Goal: Transaction & Acquisition: Purchase product/service

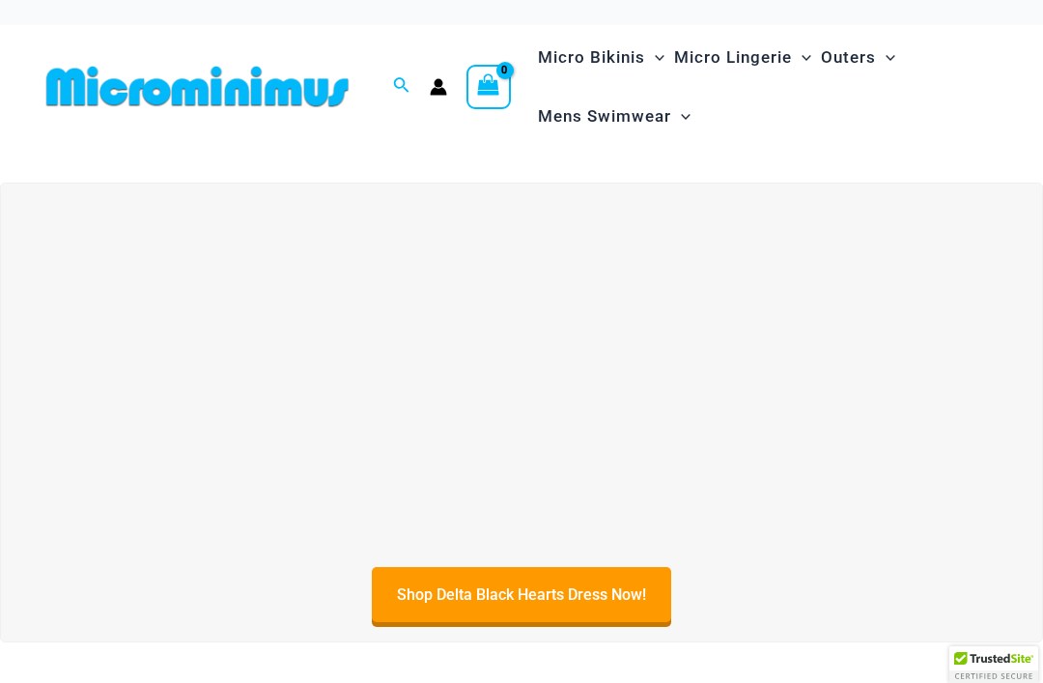
scroll to position [13, 0]
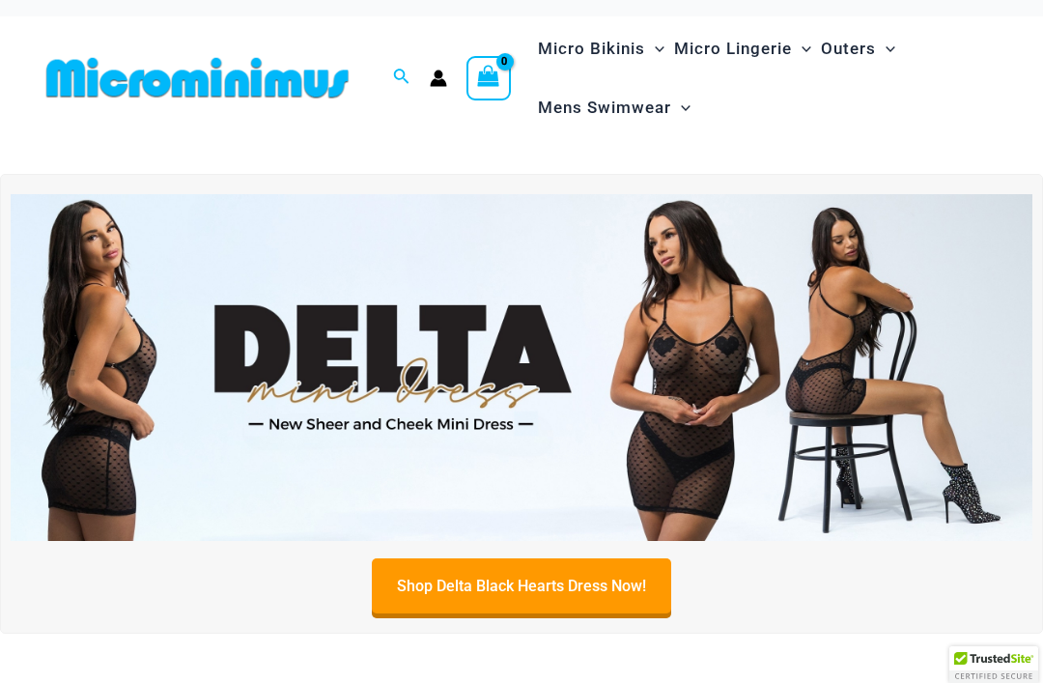
click at [723, 428] on img at bounding box center [522, 368] width 1022 height 348
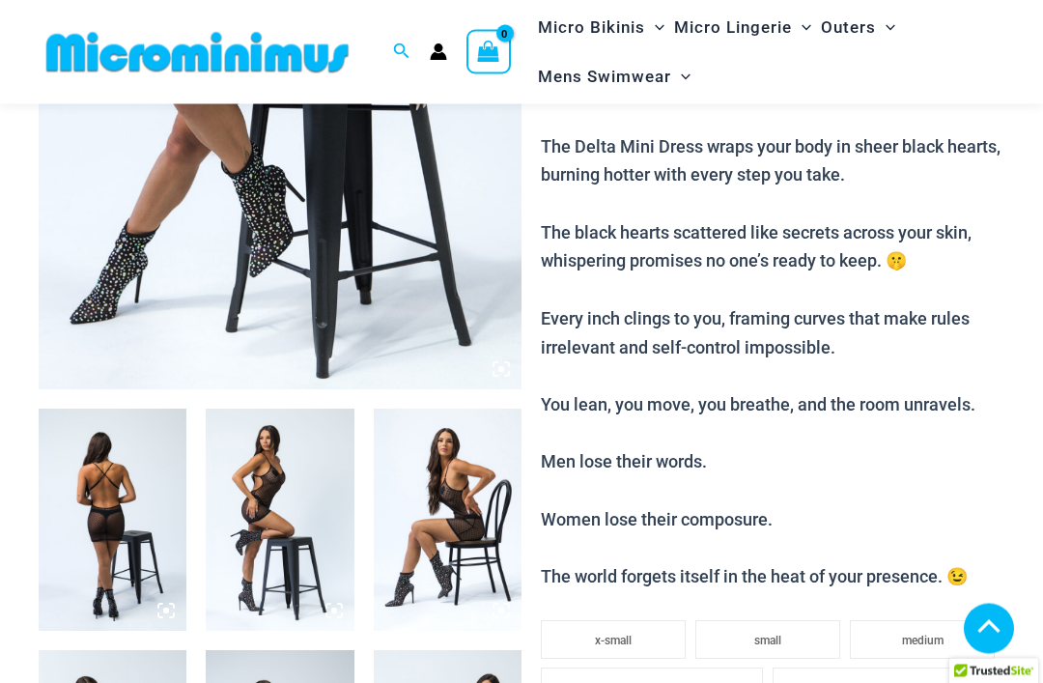
scroll to position [546, 0]
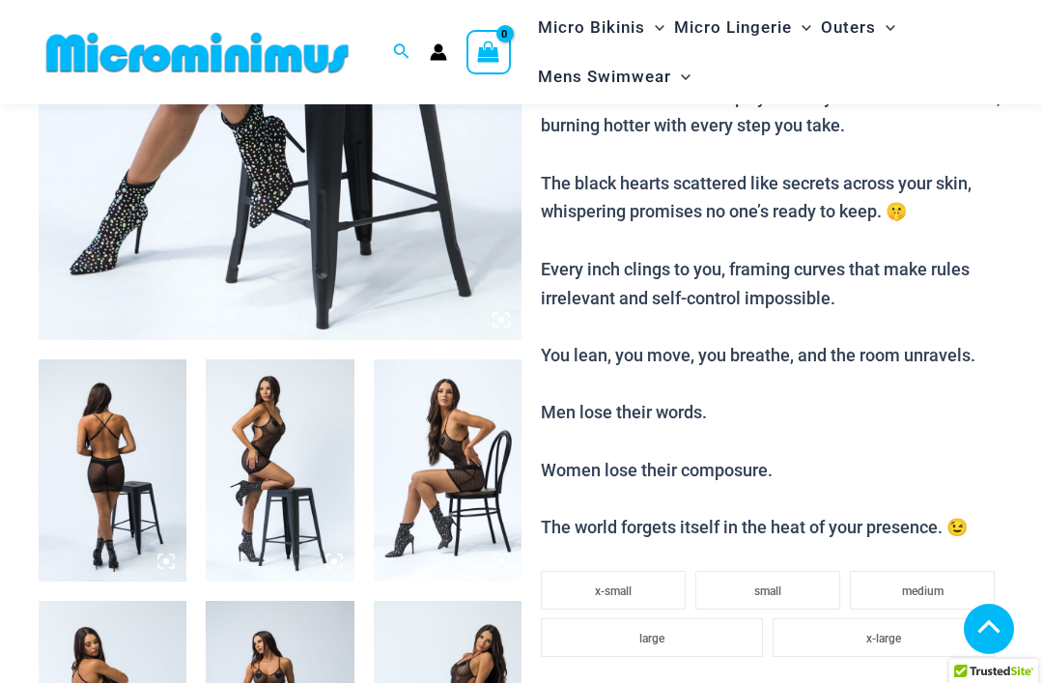
click at [103, 444] on img at bounding box center [113, 470] width 148 height 222
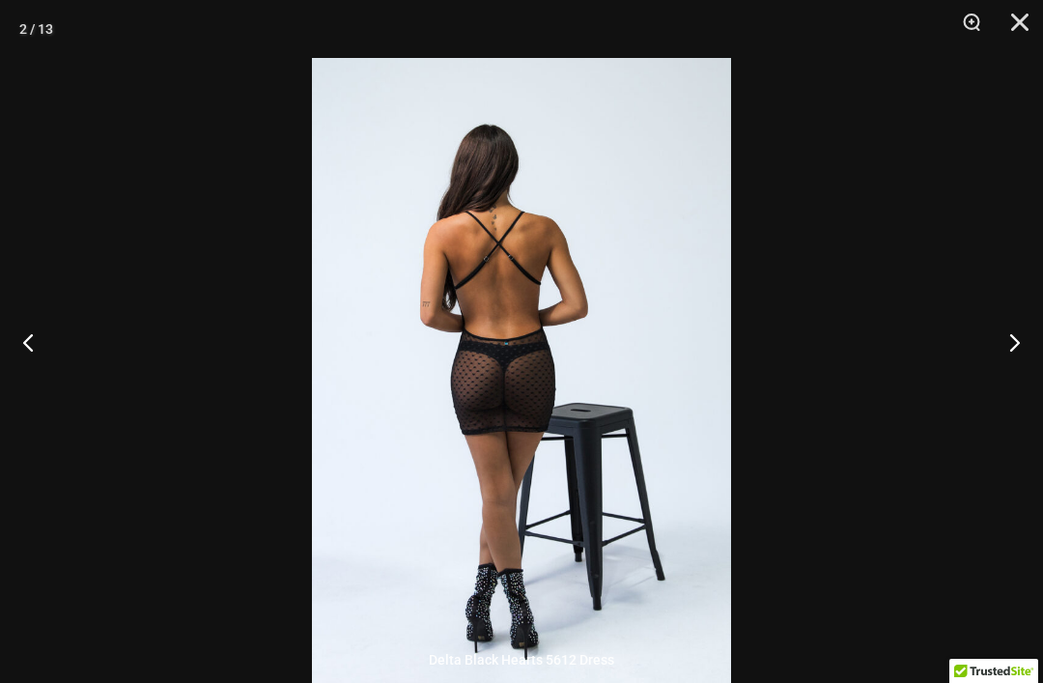
click at [1008, 371] on button "Next" at bounding box center [1006, 342] width 72 height 97
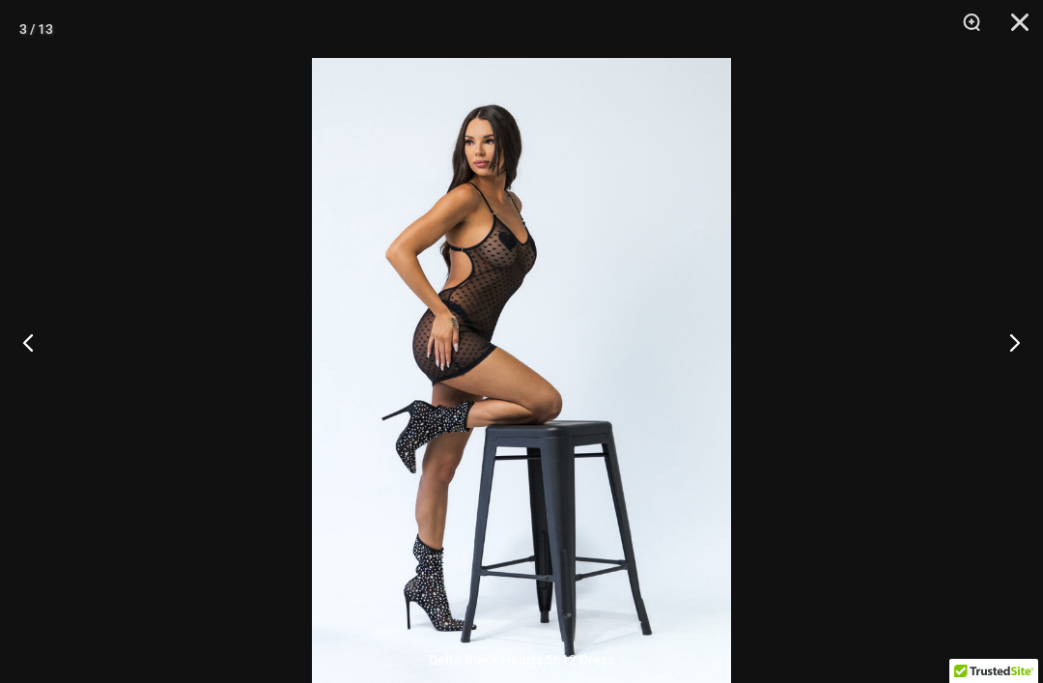
click at [1018, 373] on button "Next" at bounding box center [1006, 342] width 72 height 97
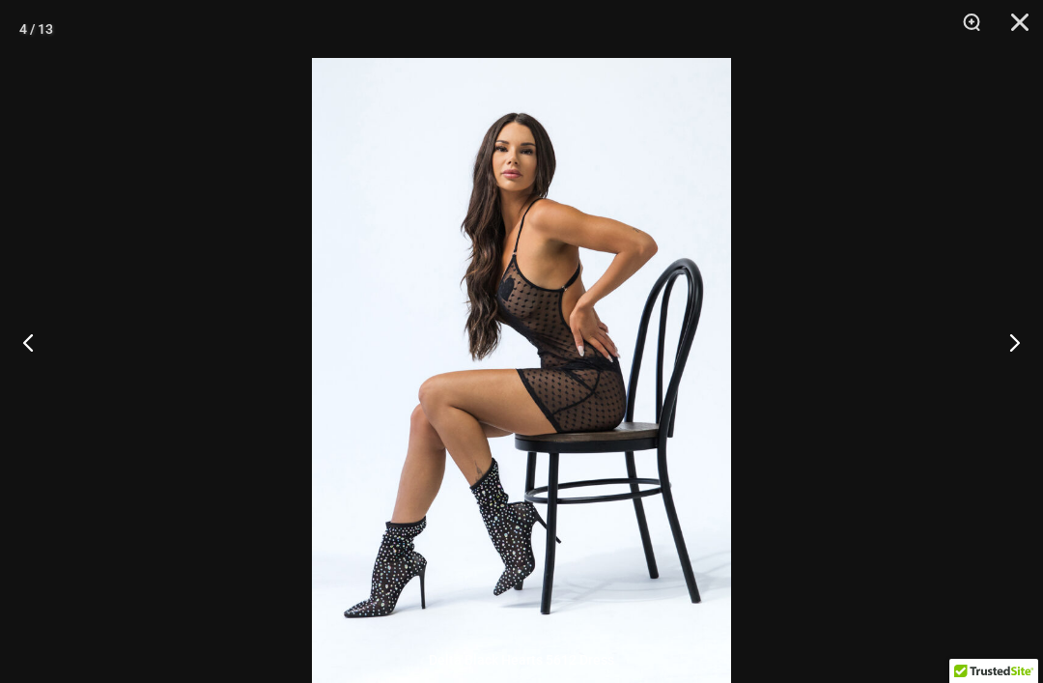
click at [1008, 370] on button "Next" at bounding box center [1006, 342] width 72 height 97
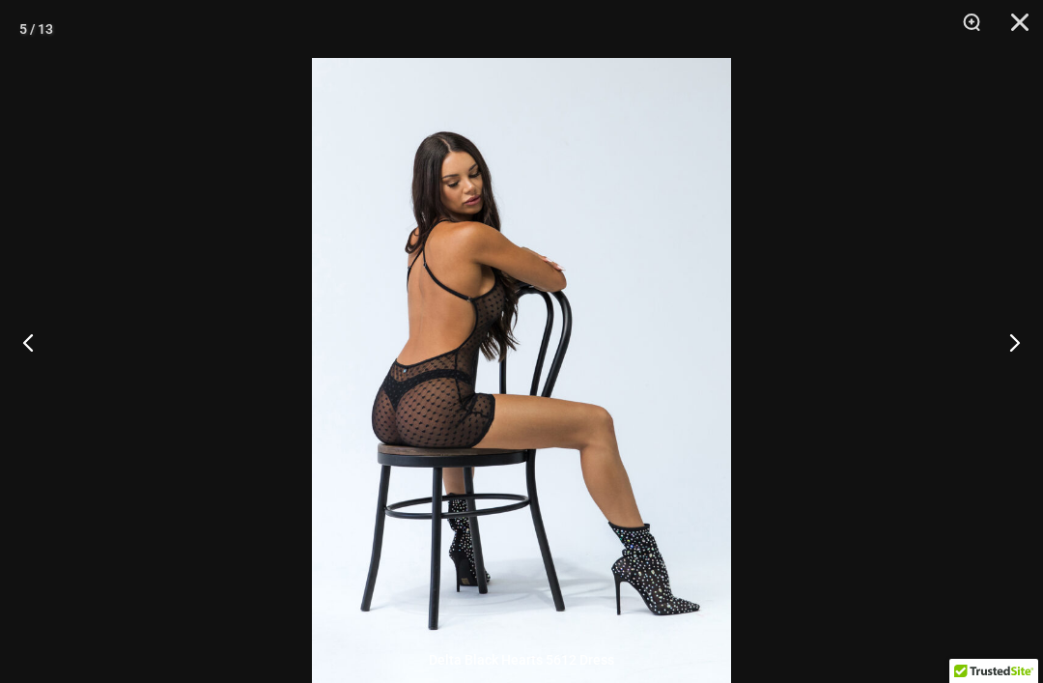
click at [1010, 372] on button "Next" at bounding box center [1006, 342] width 72 height 97
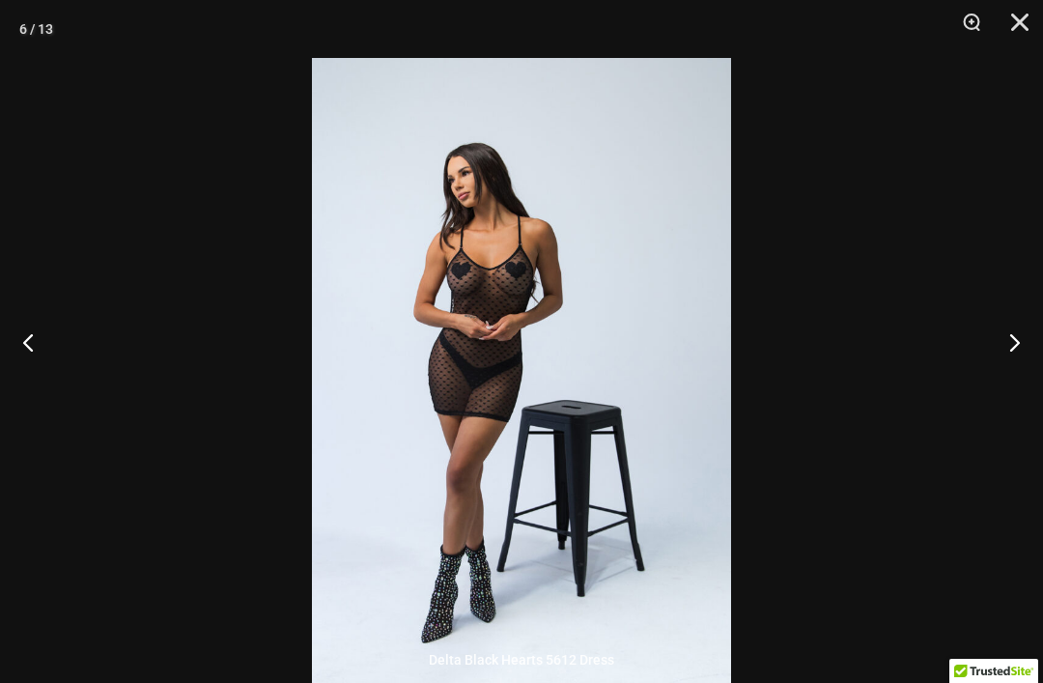
click at [1015, 374] on button "Next" at bounding box center [1006, 342] width 72 height 97
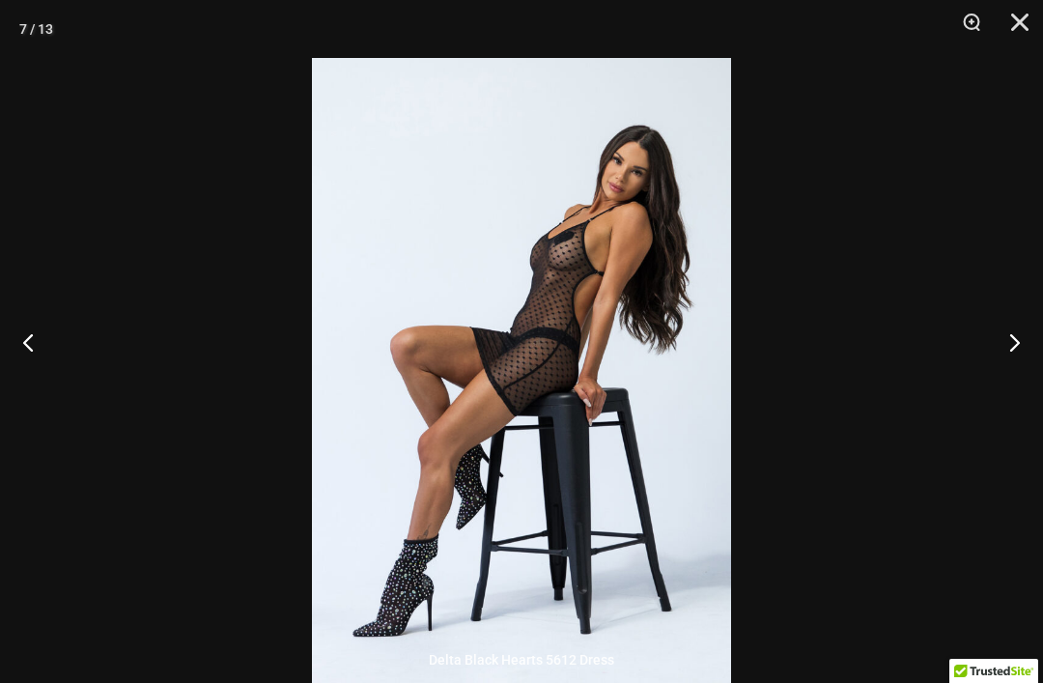
click at [1012, 365] on button "Next" at bounding box center [1006, 342] width 72 height 97
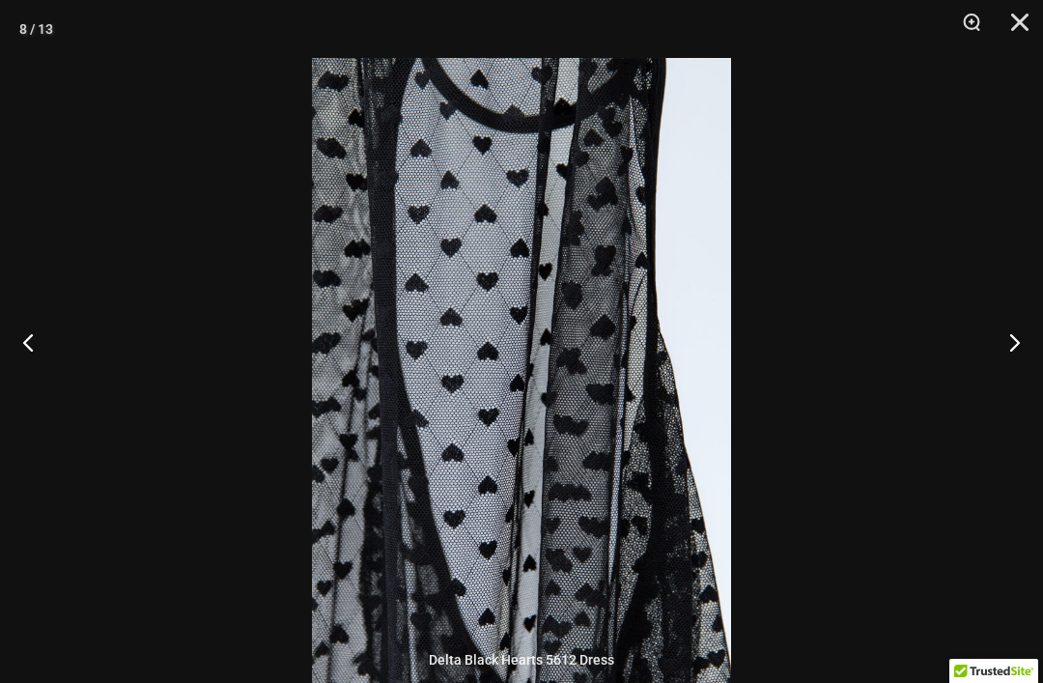
click at [1013, 363] on button "Next" at bounding box center [1006, 342] width 72 height 97
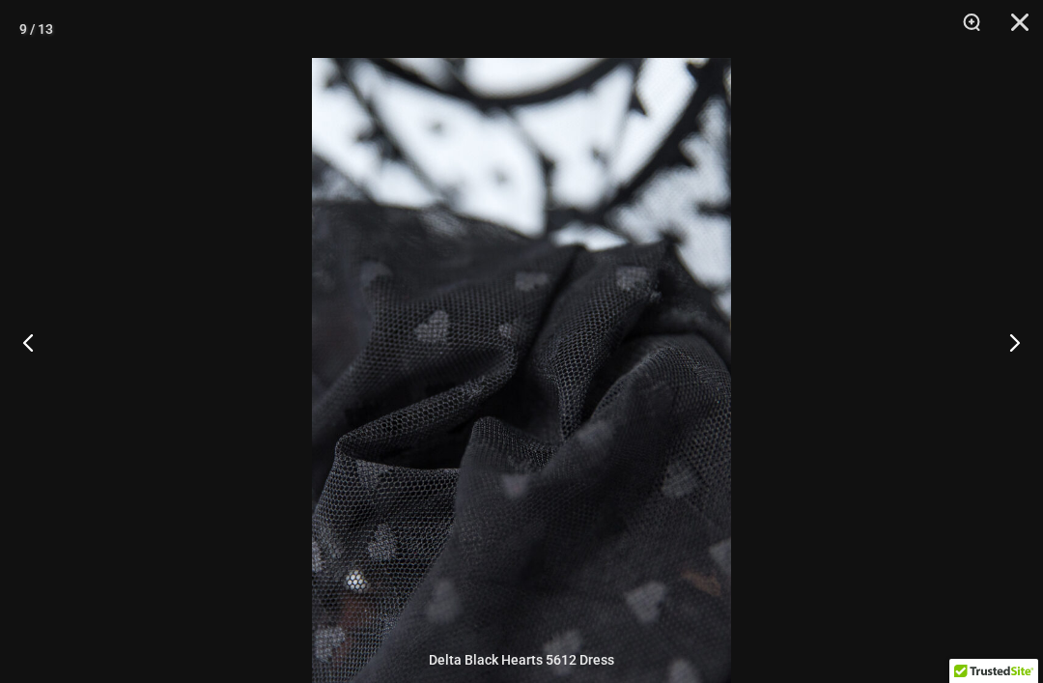
click at [1013, 364] on button "Next" at bounding box center [1006, 342] width 72 height 97
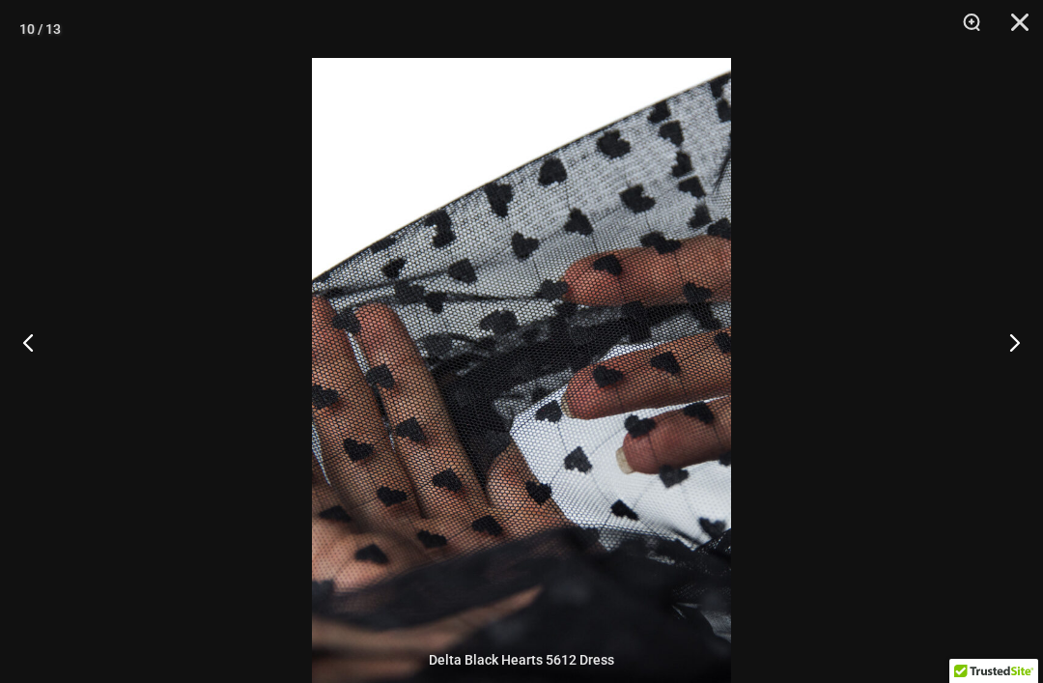
click at [1012, 366] on button "Next" at bounding box center [1006, 342] width 72 height 97
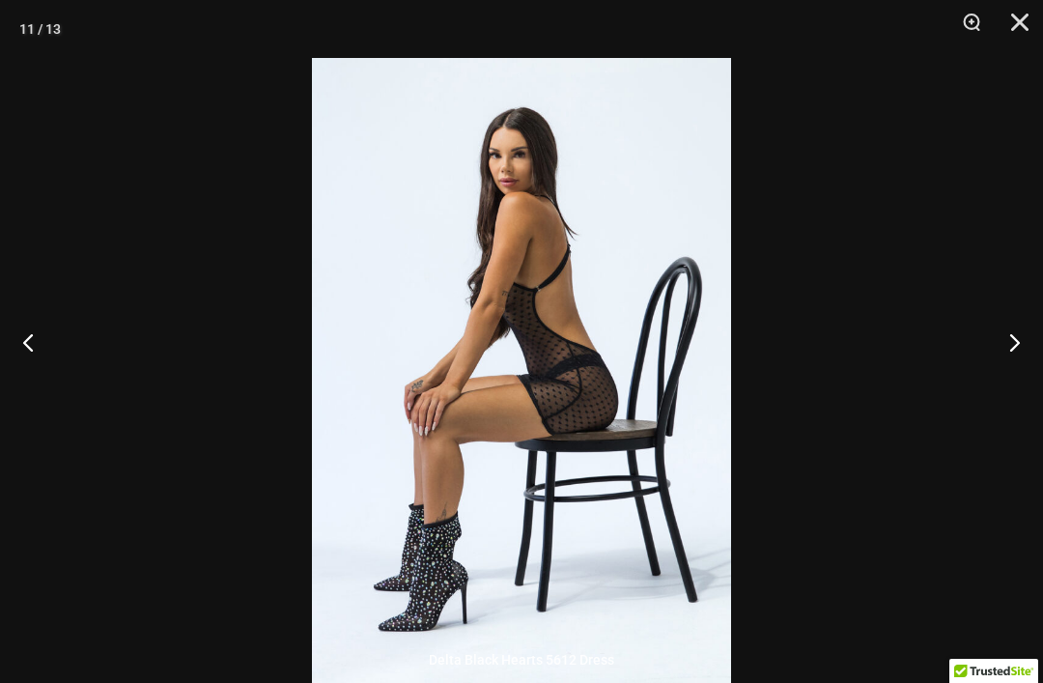
click at [1008, 370] on button "Next" at bounding box center [1006, 342] width 72 height 97
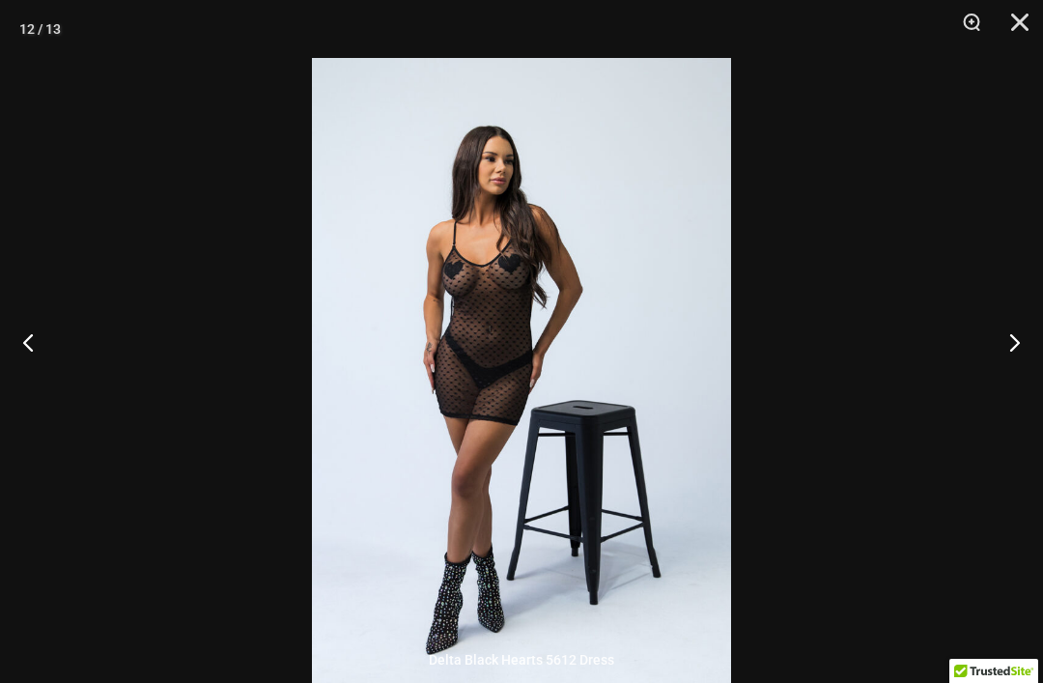
click at [1010, 368] on button "Next" at bounding box center [1006, 342] width 72 height 97
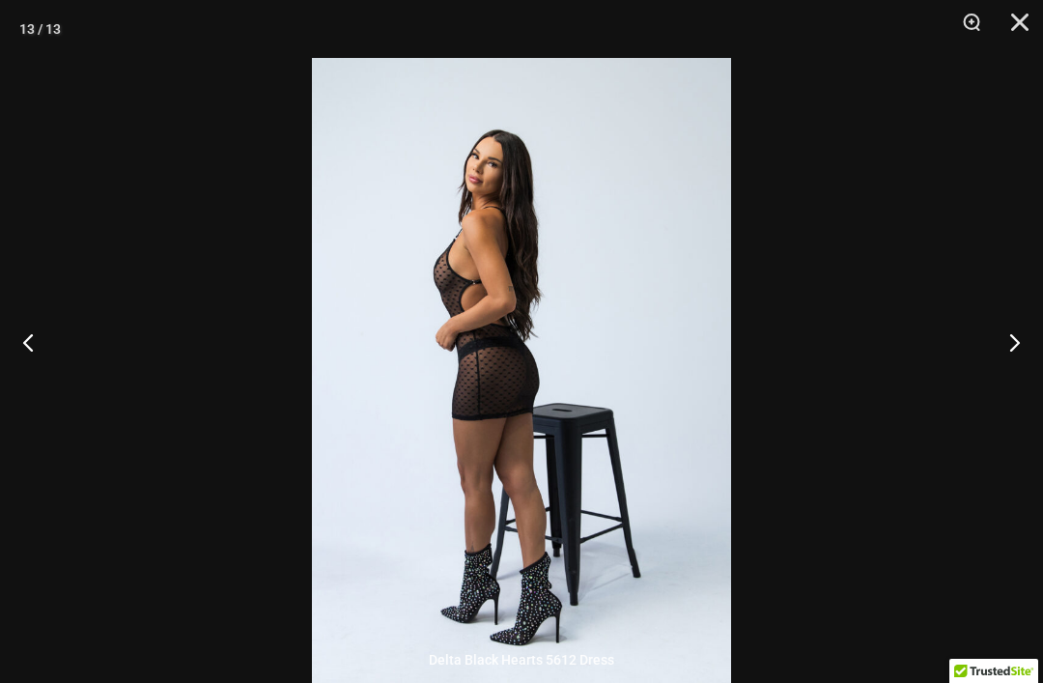
click at [1012, 368] on button "Next" at bounding box center [1006, 342] width 72 height 97
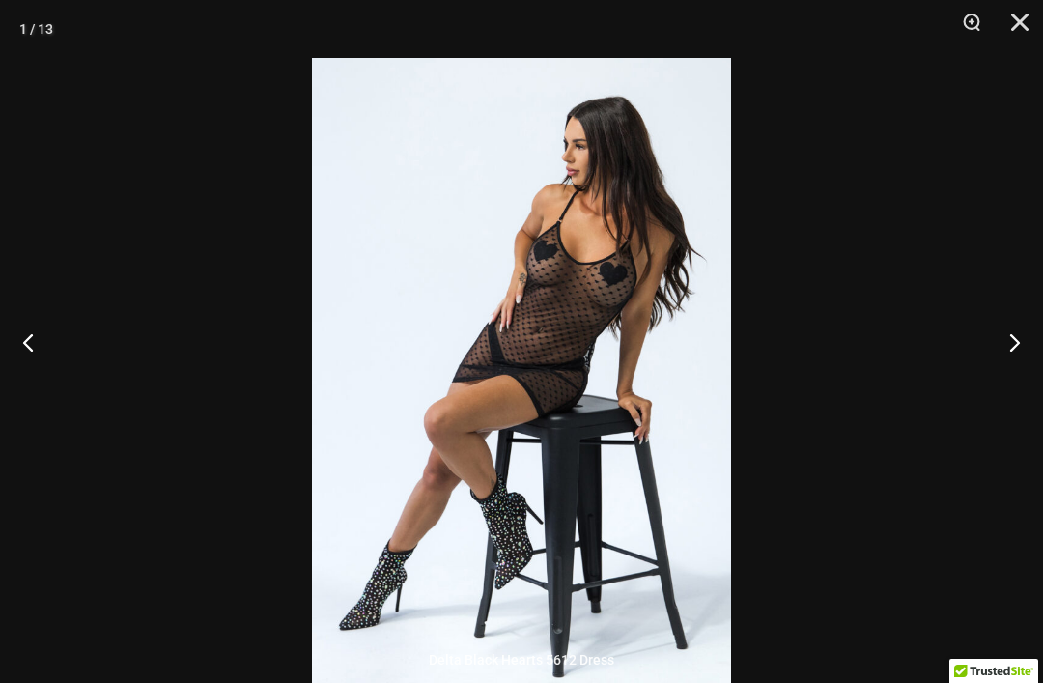
click at [1014, 366] on button "Next" at bounding box center [1006, 342] width 72 height 97
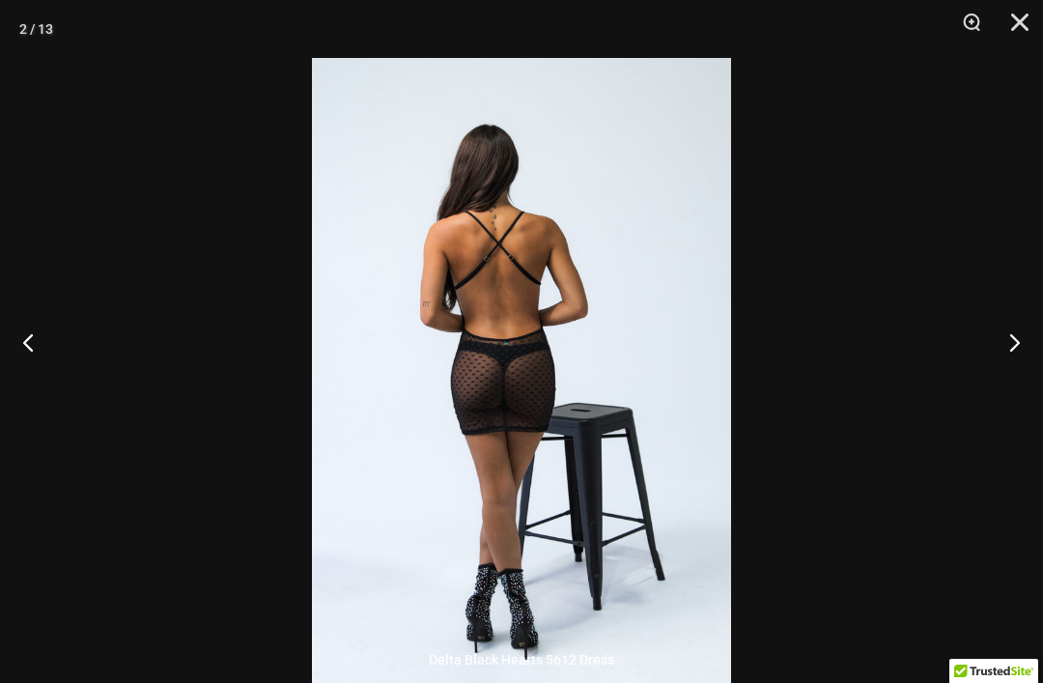
click at [1014, 366] on button "Next" at bounding box center [1006, 342] width 72 height 97
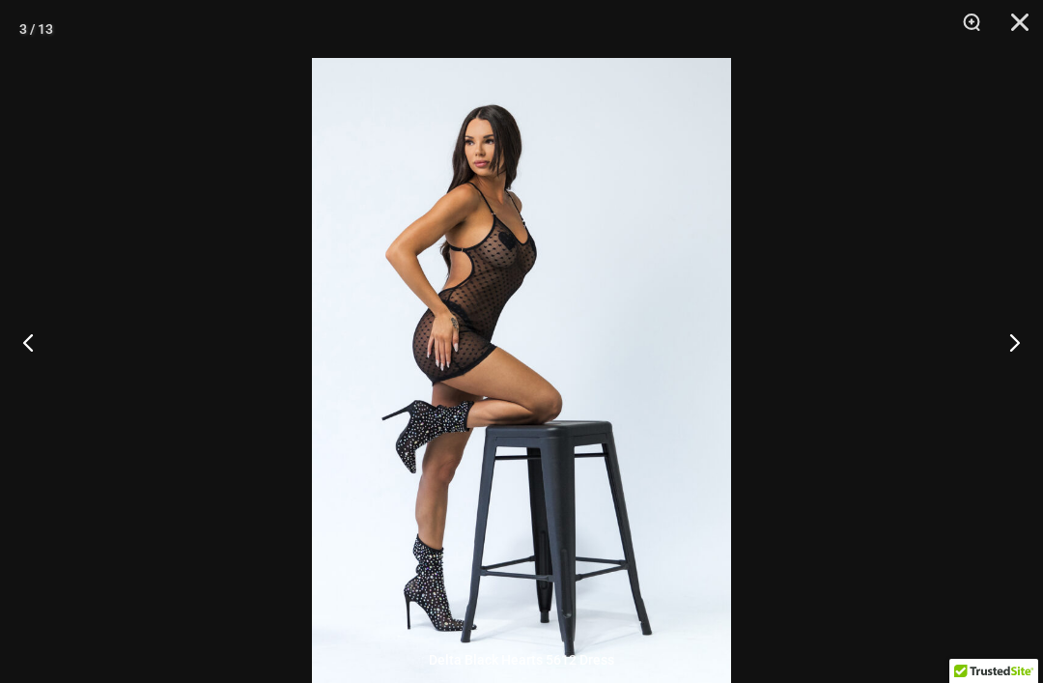
click at [1019, 18] on button "Close" at bounding box center [1013, 29] width 48 height 58
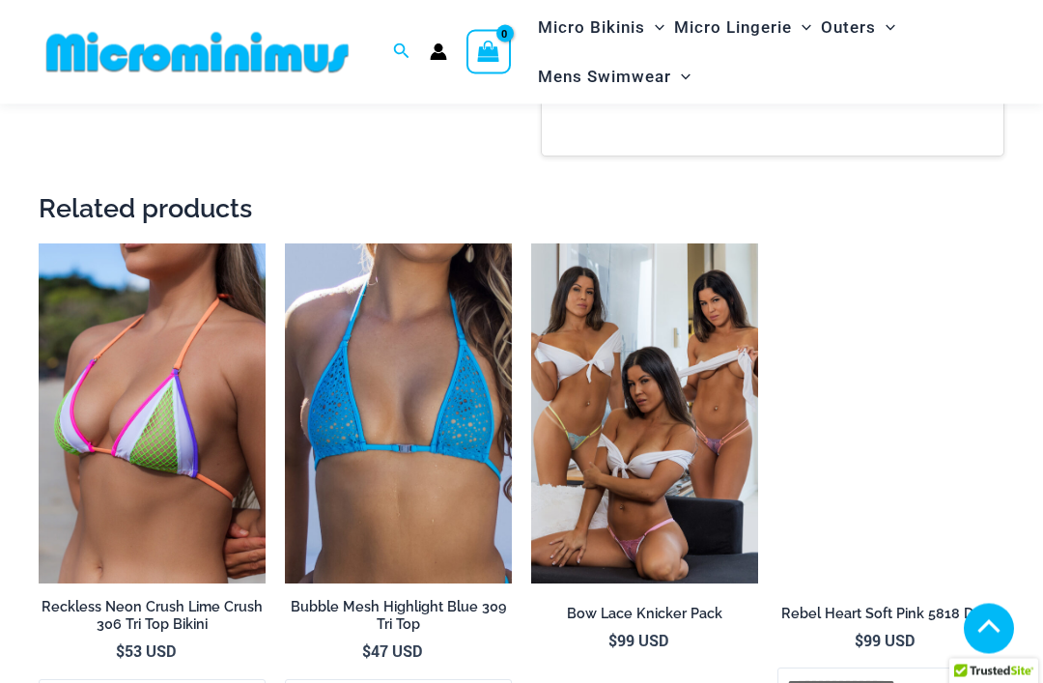
scroll to position [1864, 0]
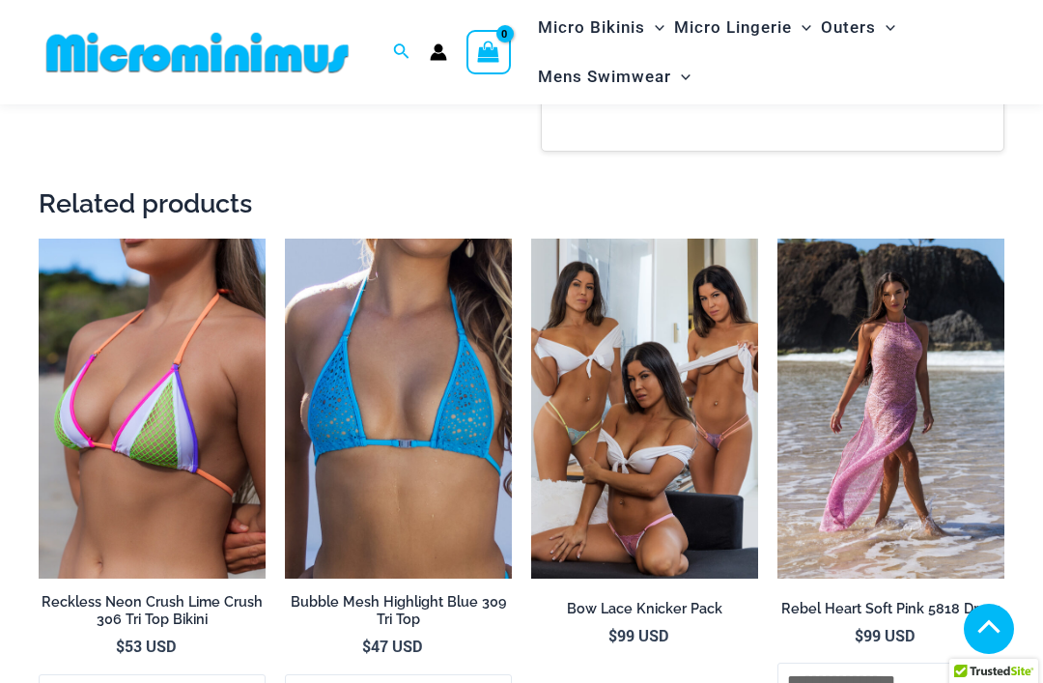
click at [531, 238] on img at bounding box center [531, 238] width 0 height 0
